Goal: Transaction & Acquisition: Subscribe to service/newsletter

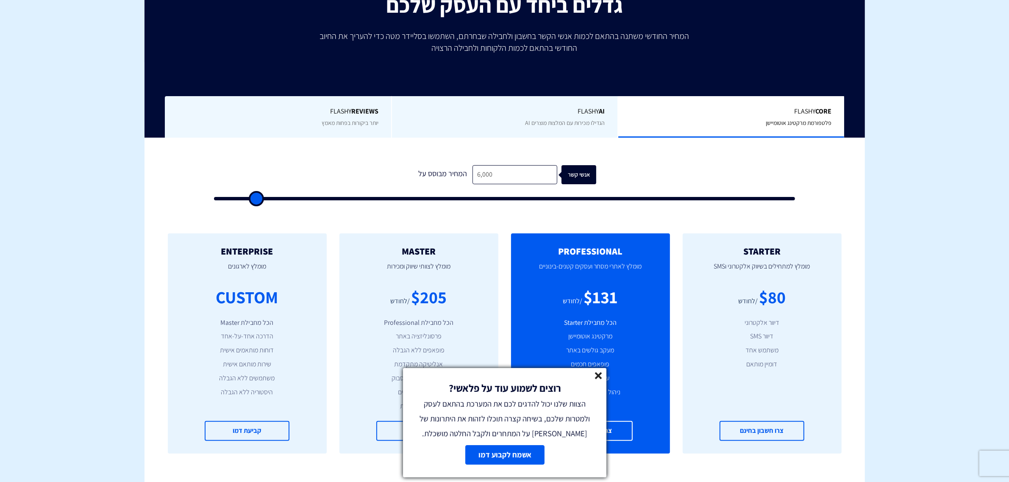
click at [526, 172] on input "6,000" at bounding box center [515, 174] width 85 height 19
type input "300"
type input "500"
type input "3,000"
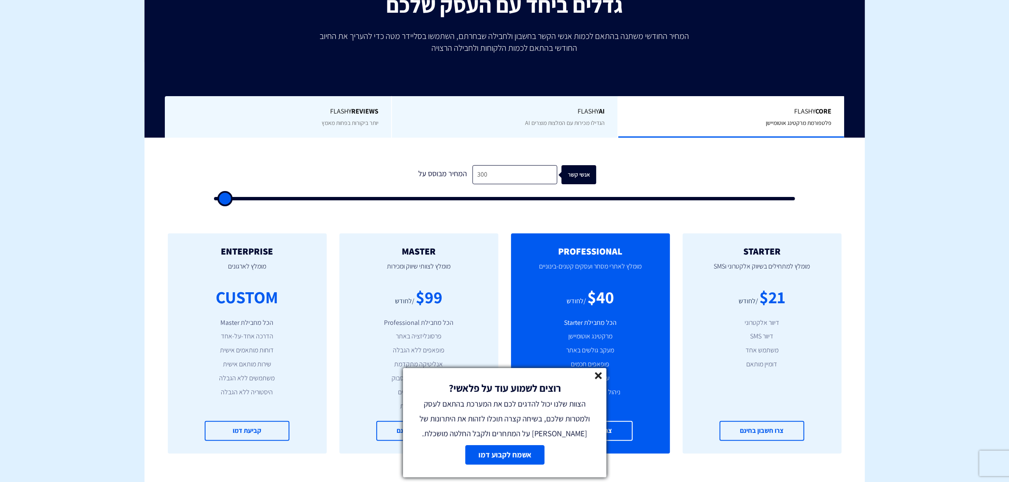
type input "3000"
type input "30,000"
type input "30000"
type input "30,000"
